Goal: Task Accomplishment & Management: Manage account settings

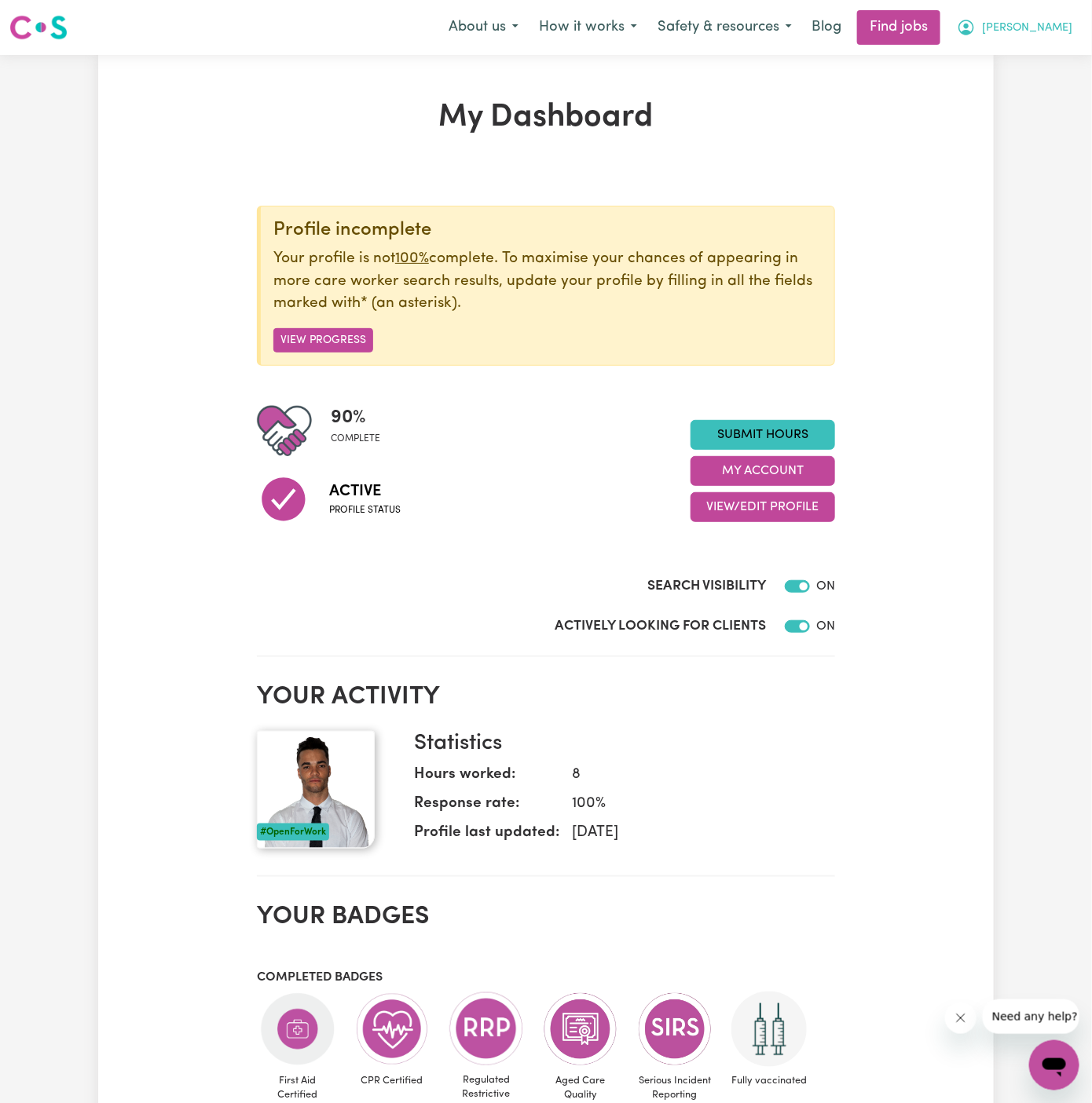
click at [1066, 27] on button "[PERSON_NAME]" at bounding box center [1014, 27] width 136 height 33
click at [1064, 57] on link "My Account" at bounding box center [1020, 61] width 124 height 29
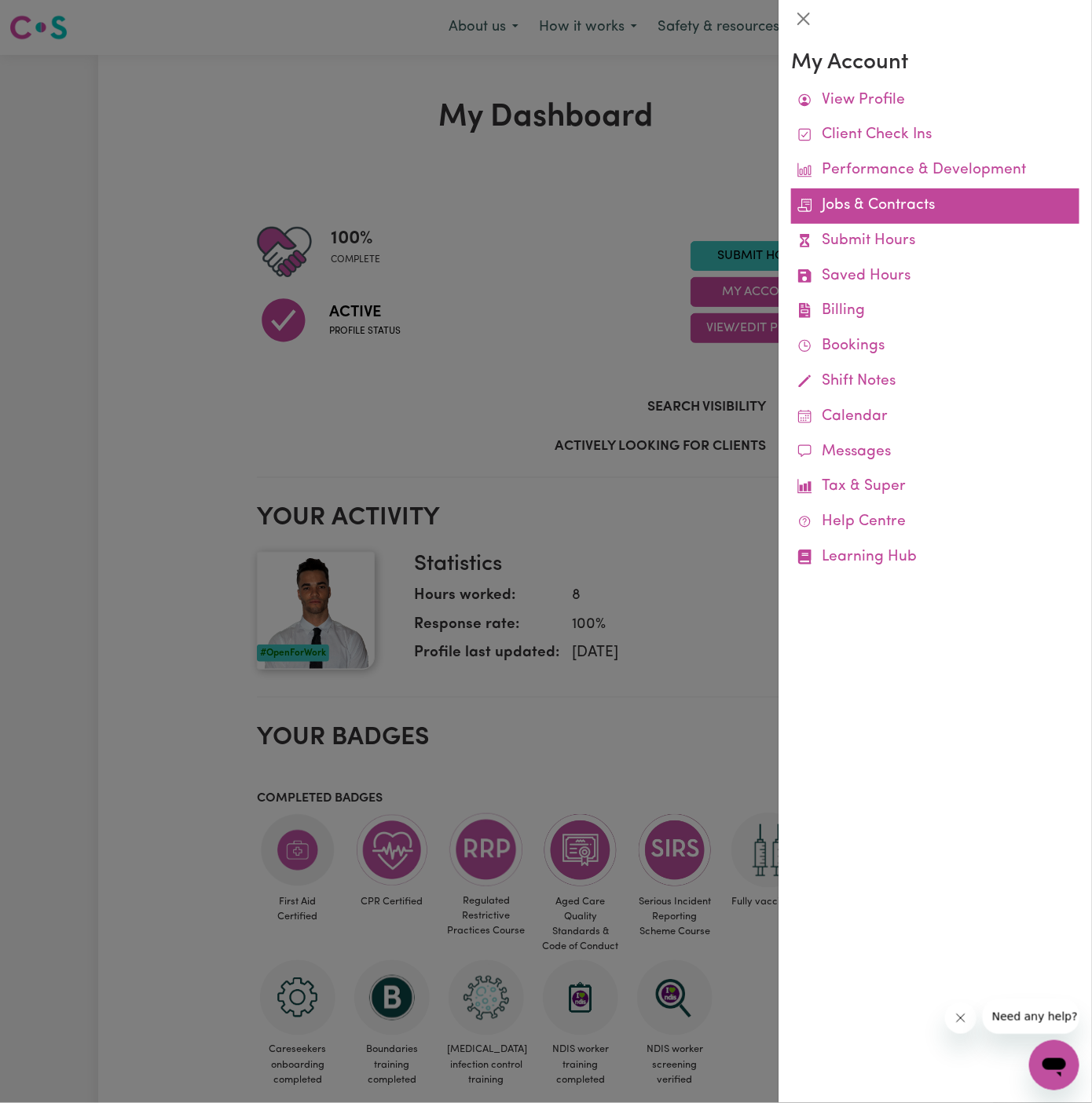
click at [885, 197] on link "Jobs & Contracts" at bounding box center [935, 206] width 288 height 35
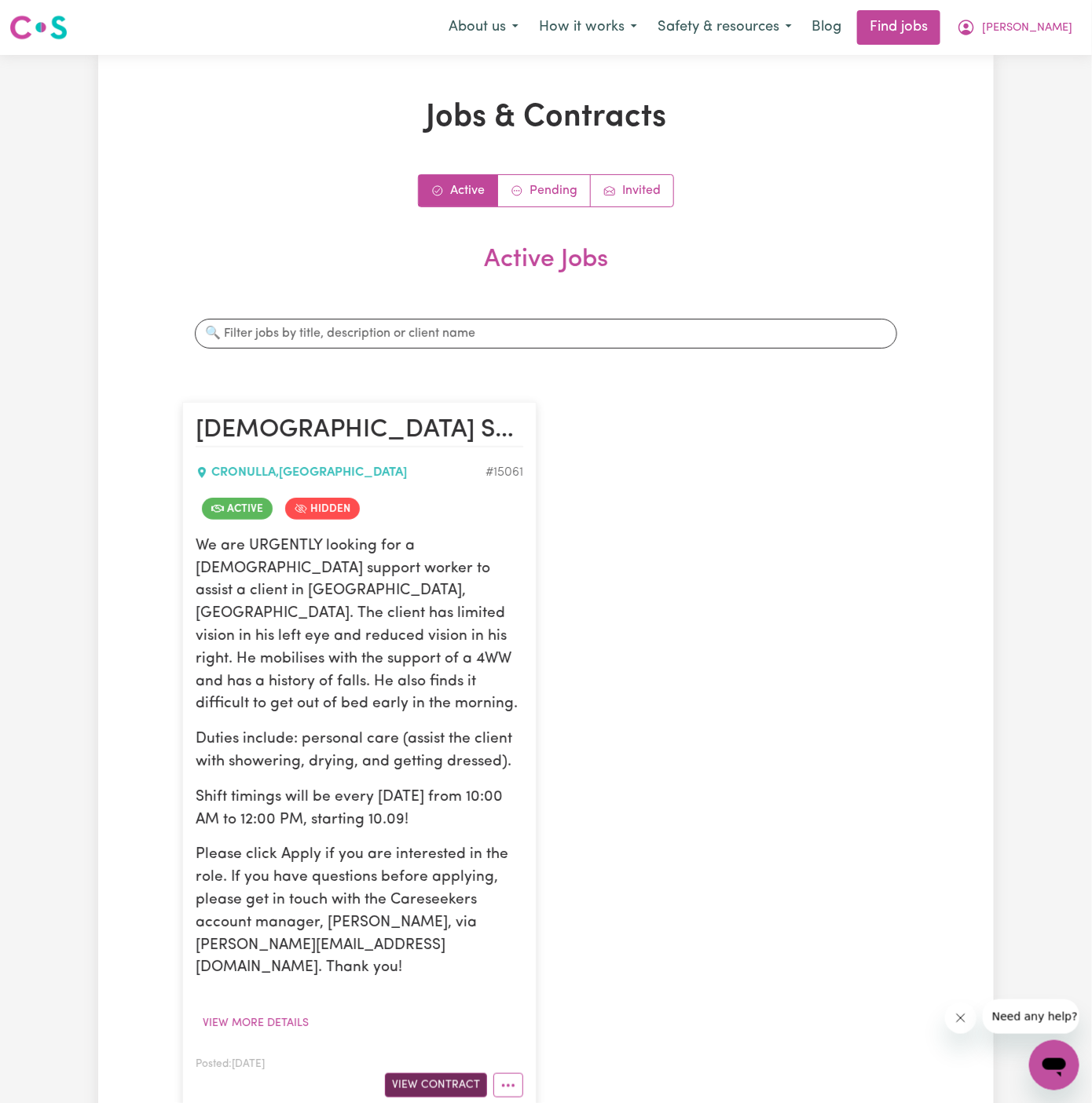
click at [476, 1074] on button "View Contract" at bounding box center [436, 1085] width 102 height 25
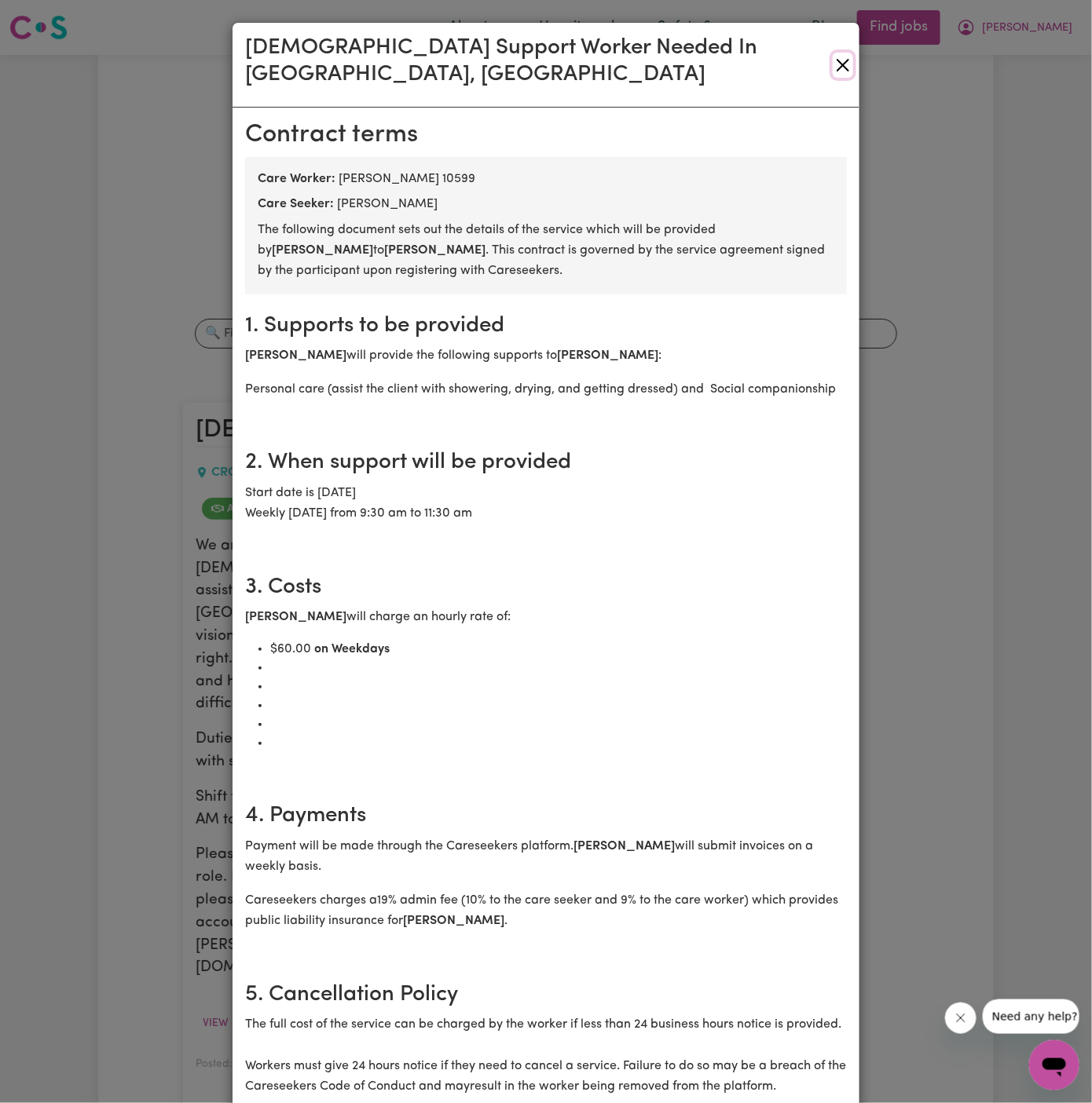
click at [846, 53] on button "Close" at bounding box center [843, 65] width 21 height 25
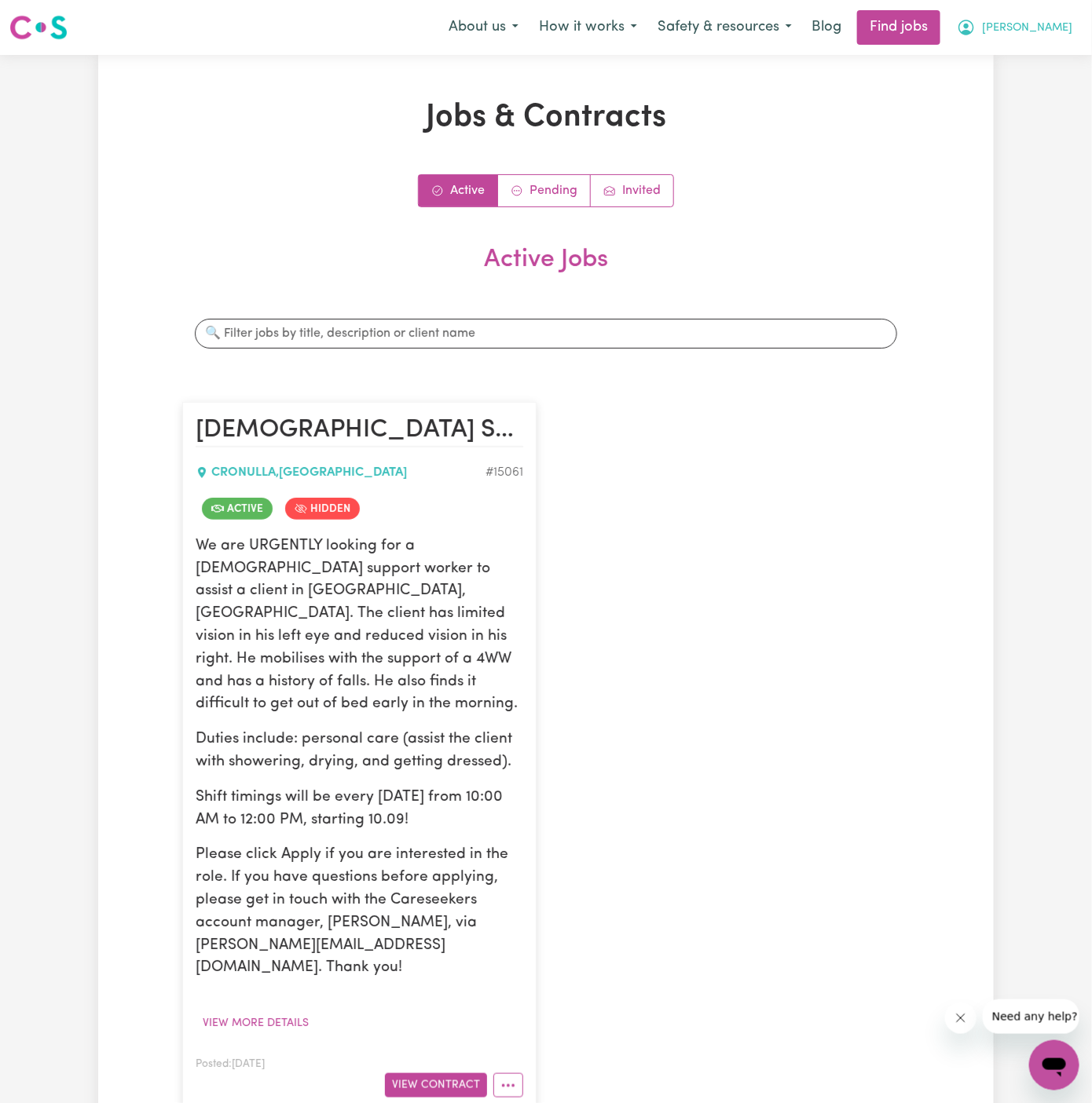
click at [1065, 37] on button "[PERSON_NAME]" at bounding box center [1014, 27] width 136 height 33
click at [1034, 134] on link "Logout" at bounding box center [1020, 119] width 124 height 29
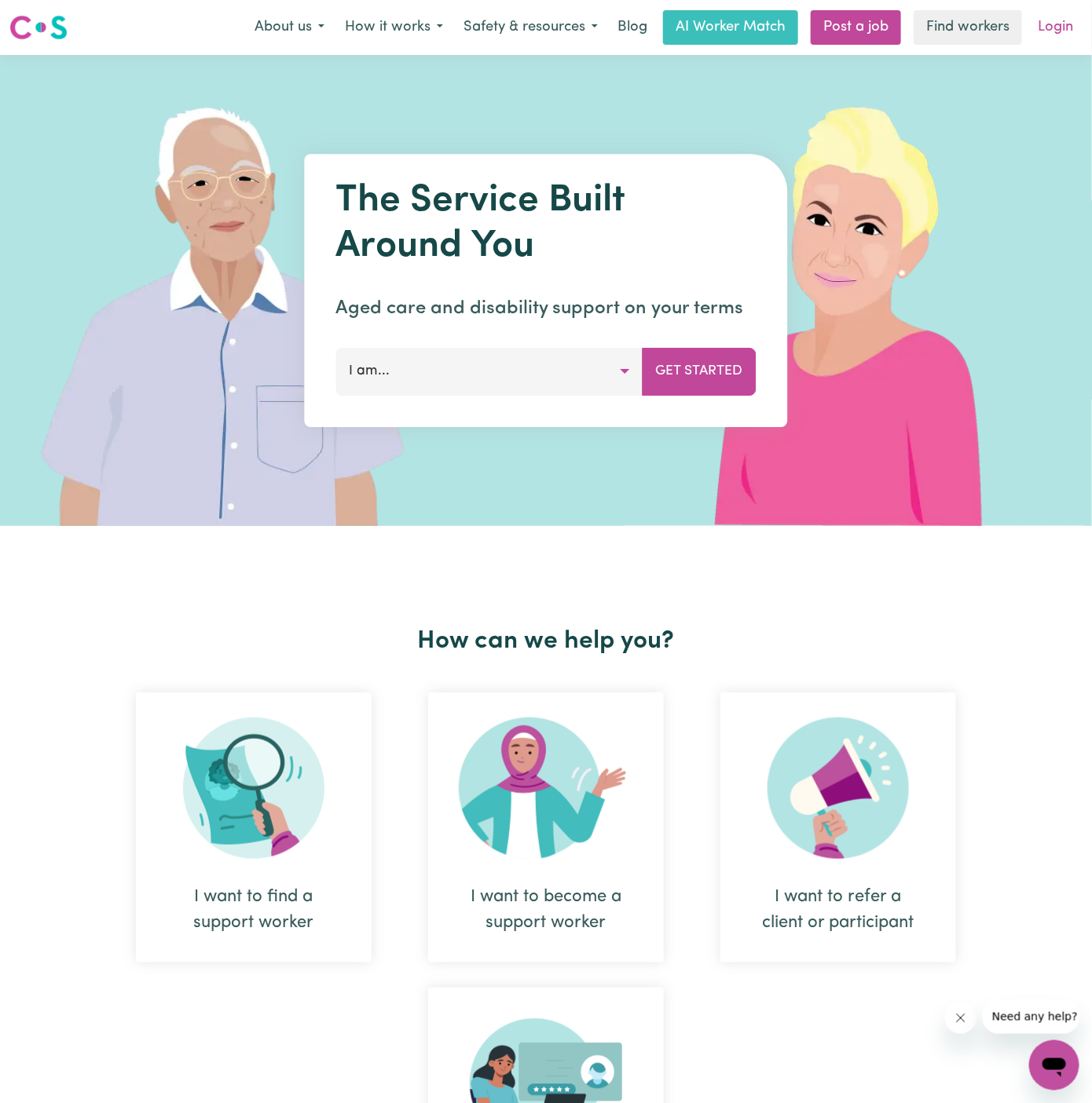
click at [1056, 17] on link "Login" at bounding box center [1055, 27] width 54 height 34
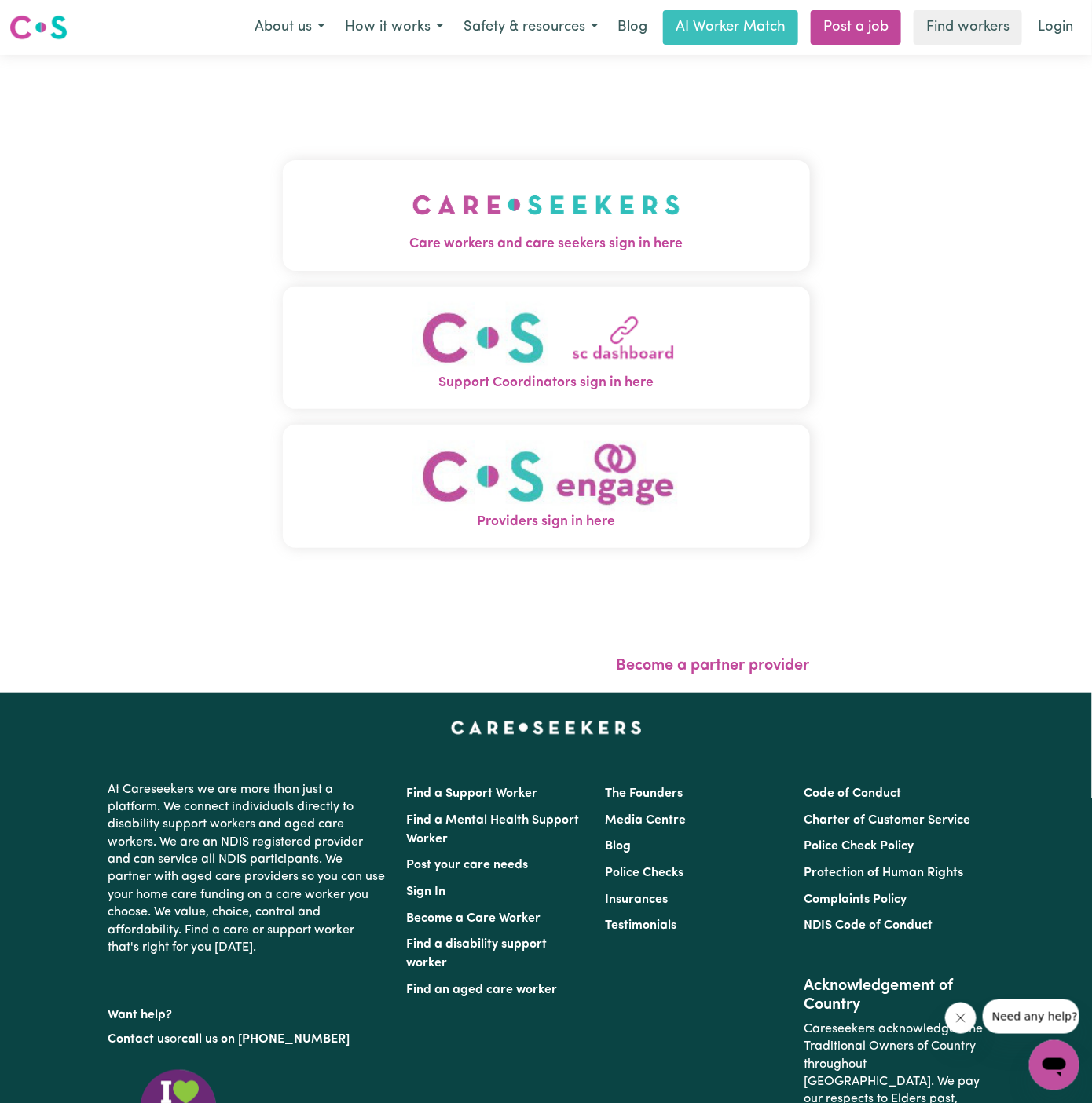
click at [521, 199] on img "Care workers and care seekers sign in here" at bounding box center [546, 205] width 268 height 58
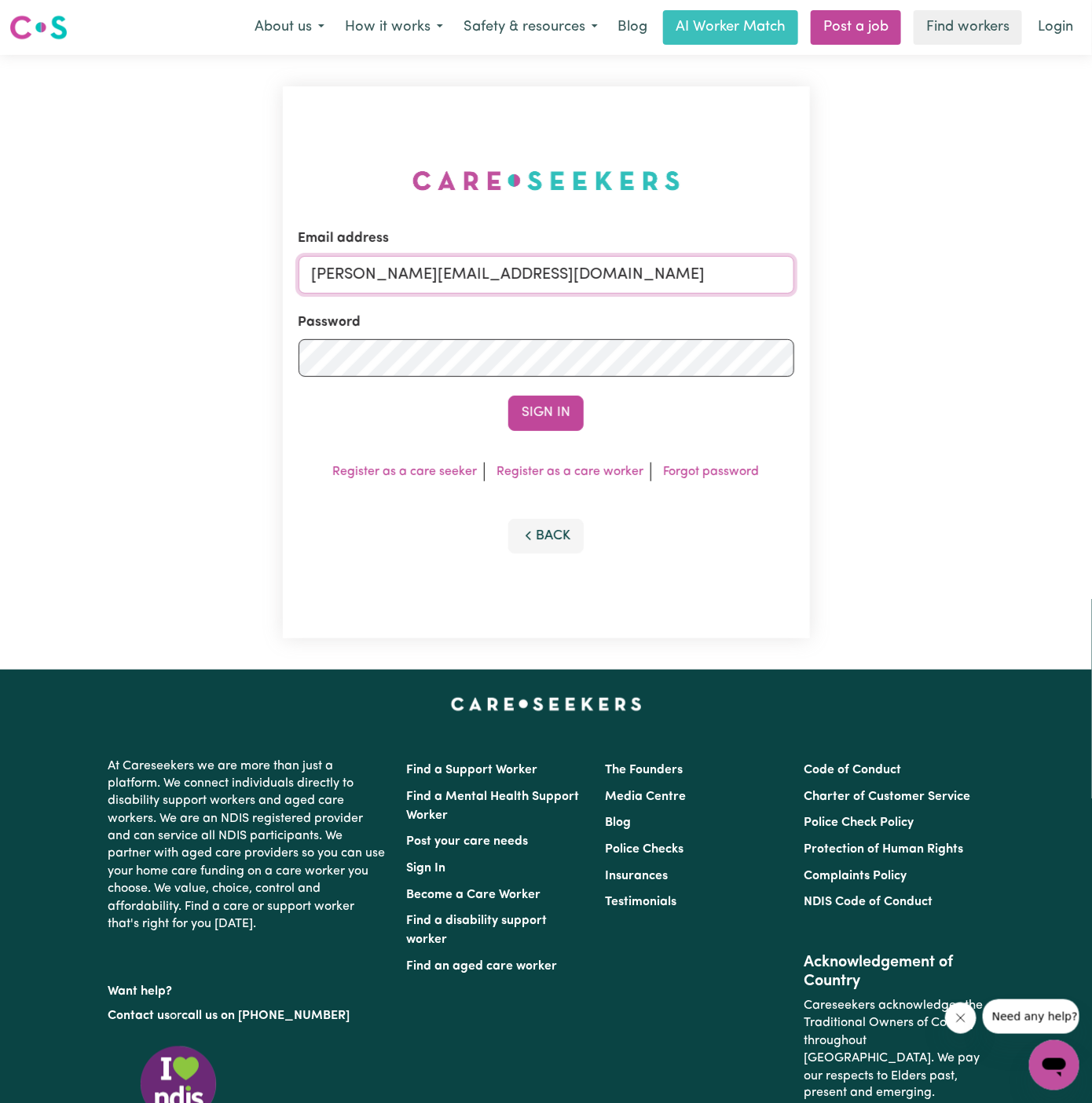
click at [674, 276] on input "[PERSON_NAME][EMAIL_ADDRESS][DOMAIN_NAME]" at bounding box center [546, 274] width 495 height 37
drag, startPoint x: 392, startPoint y: 275, endPoint x: 1141, endPoint y: 298, distance: 749.4
click at [1091, 298] on html "Menu About us How it works Safety & resources Blog AI Worker Match Post a job F…" at bounding box center [546, 672] width 1092 height 1345
type input "[EMAIL_ADDRESS][DOMAIN_NAME]"
click at [552, 402] on button "Sign In" at bounding box center [546, 413] width 76 height 34
